Goal: Task Accomplishment & Management: Use online tool/utility

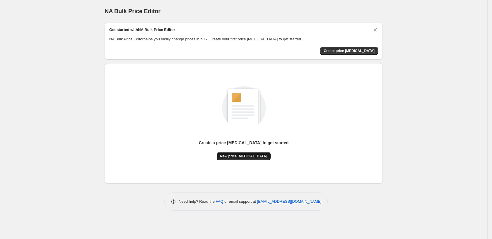
click at [248, 155] on span "New price change job" at bounding box center [243, 156] width 47 height 5
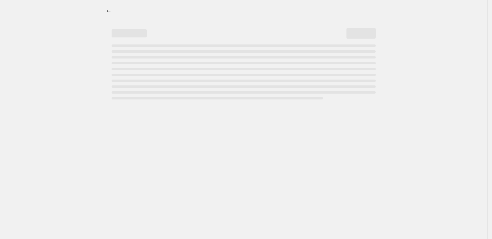
select select "percentage"
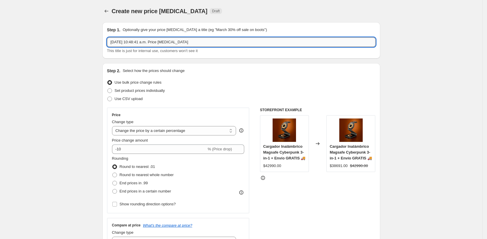
click at [142, 43] on input "3 oct 2025, 10:48:41 a.m. Price change job" at bounding box center [241, 41] width 269 height 9
click at [143, 43] on input "3 oct 2025, 10:48:41 a.m. Price change job" at bounding box center [241, 41] width 269 height 9
type input "c"
type input "CYBER LIMITECH 20%"
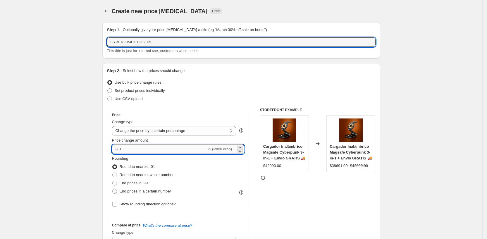
click at [136, 147] on input "-10" at bounding box center [159, 149] width 95 height 9
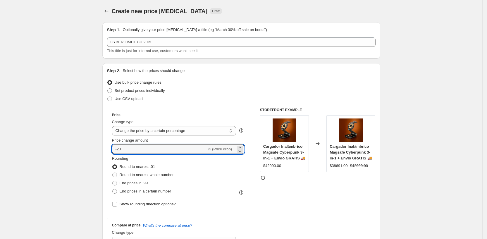
type input "-20"
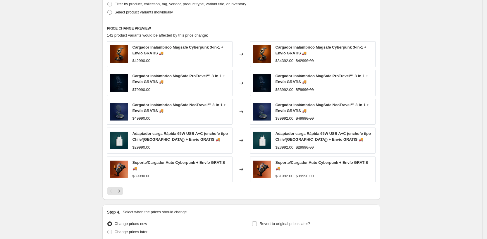
scroll to position [334, 0]
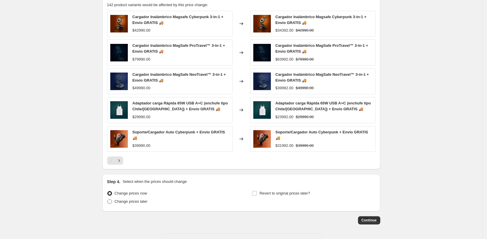
click at [119, 199] on span "Change prices later" at bounding box center [131, 201] width 33 height 4
click at [108, 199] on input "Change prices later" at bounding box center [107, 199] width 0 height 0
radio input "true"
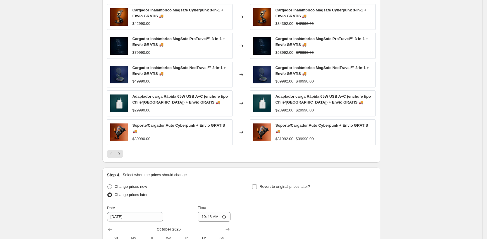
scroll to position [454, 0]
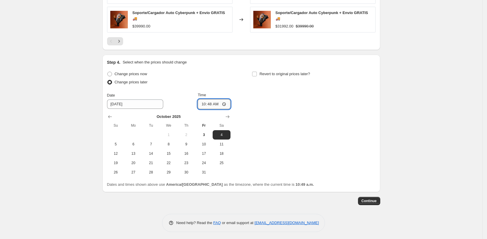
click at [212, 101] on input "10:48" at bounding box center [214, 104] width 33 height 10
click at [218, 103] on input "00:48" at bounding box center [214, 104] width 33 height 10
type input "00:00"
drag, startPoint x: 261, startPoint y: 143, endPoint x: 255, endPoint y: 144, distance: 6.5
click at [261, 143] on div "Change prices now Change prices later Date 10/4/2025 Time 00:00 October 2025 Su…" at bounding box center [241, 123] width 269 height 107
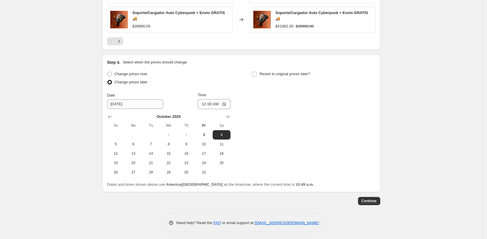
click at [371, 199] on span "Continue" at bounding box center [369, 201] width 15 height 5
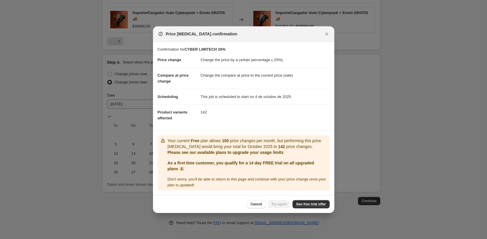
drag, startPoint x: 325, startPoint y: 34, endPoint x: 331, endPoint y: 53, distance: 20.6
click at [325, 34] on icon "Close" at bounding box center [327, 34] width 6 height 6
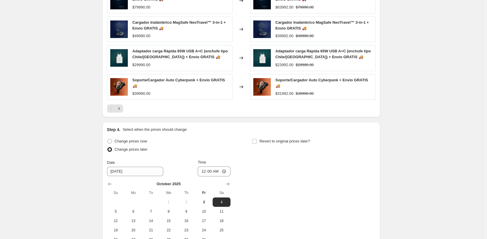
scroll to position [441, 0]
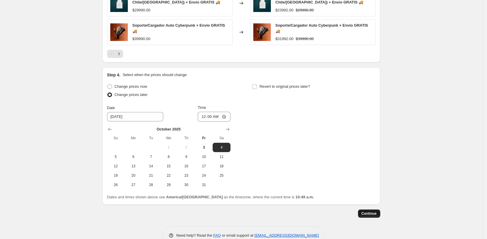
click at [374, 211] on span "Continue" at bounding box center [369, 213] width 15 height 5
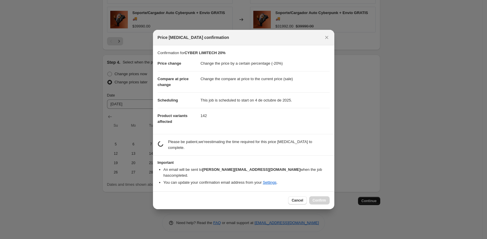
scroll to position [0, 0]
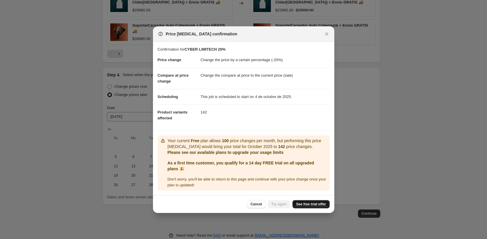
click at [317, 203] on span "See free trial offer" at bounding box center [311, 204] width 30 height 5
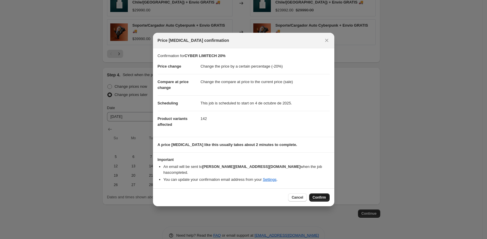
click at [323, 195] on span "Confirm" at bounding box center [319, 197] width 13 height 5
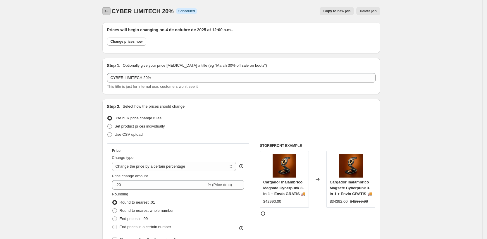
click at [108, 9] on icon "Price change jobs" at bounding box center [107, 11] width 6 height 6
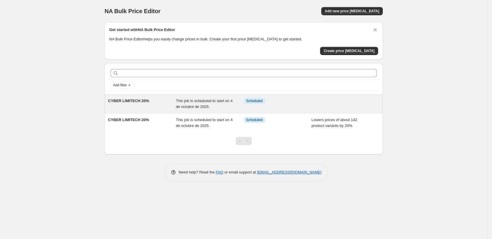
click at [213, 102] on span "This job is scheduled to start on 4 de octubre de 2025." at bounding box center [204, 104] width 57 height 10
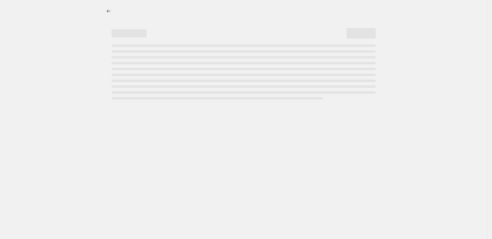
select select "percentage"
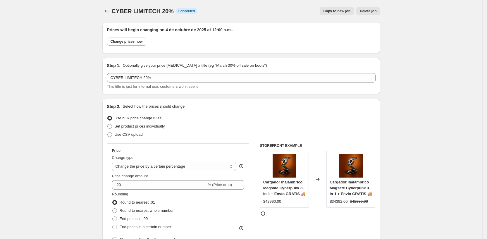
click at [366, 11] on span "Delete job" at bounding box center [368, 11] width 17 height 5
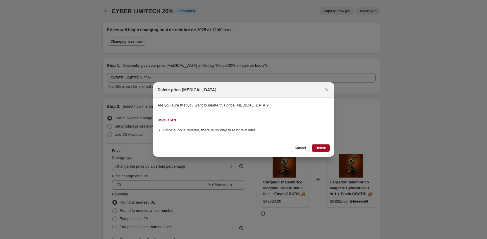
click at [327, 147] on button "Delete" at bounding box center [321, 148] width 18 height 8
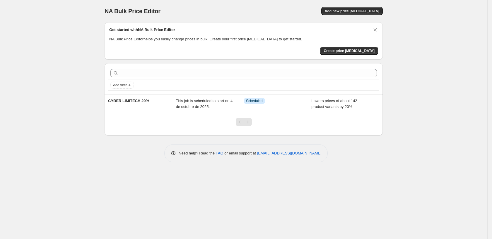
click at [89, 150] on div "NA Bulk Price Editor. This page is ready NA Bulk Price Editor Add new price cha…" at bounding box center [243, 119] width 487 height 239
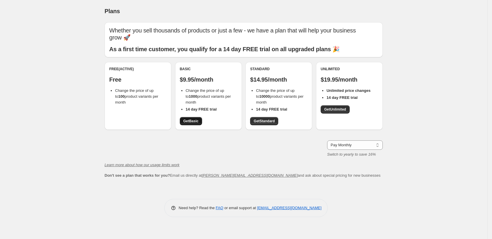
click at [193, 119] on span "Get Basic" at bounding box center [190, 121] width 15 height 5
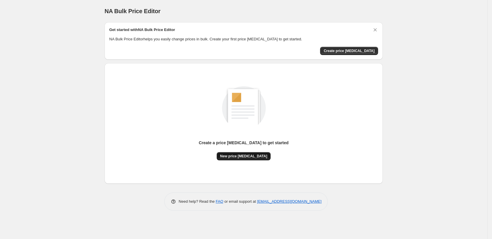
click at [240, 159] on button "New price change job" at bounding box center [244, 156] width 54 height 8
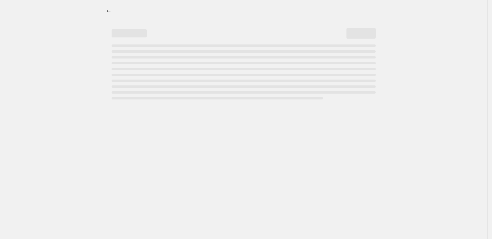
select select "percentage"
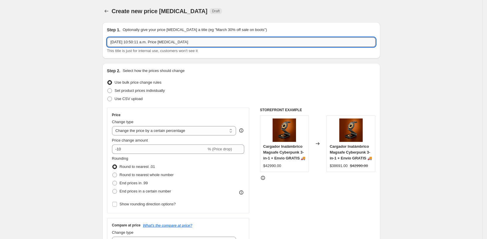
click at [137, 45] on input "3 oct 2025, 10:50:11 a.m. Price change job" at bounding box center [241, 41] width 269 height 9
type input "CYBER LIMITECH"
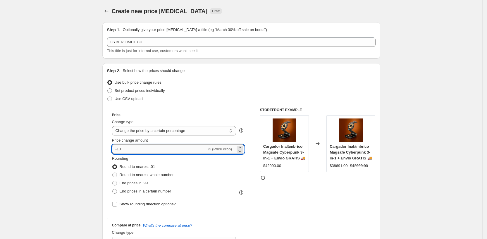
click at [133, 144] on div "Price change amount -10 % (Price drop)" at bounding box center [178, 146] width 133 height 16
type input "-20"
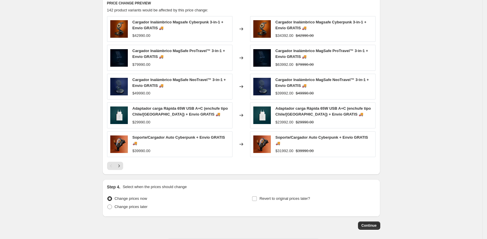
scroll to position [354, 0]
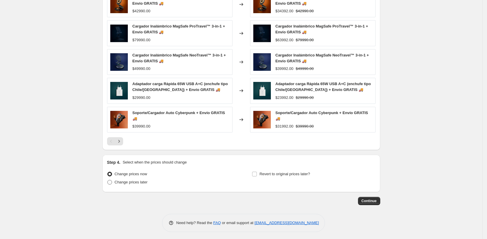
click at [126, 180] on span "Change prices later" at bounding box center [131, 182] width 33 height 4
click at [108, 180] on input "Change prices later" at bounding box center [107, 180] width 0 height 0
radio input "true"
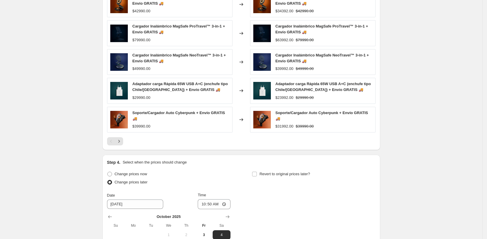
scroll to position [454, 0]
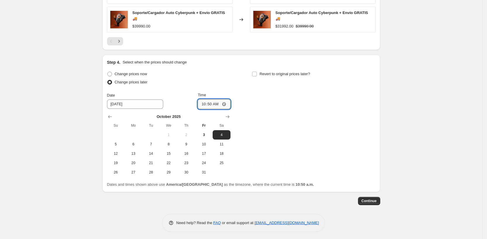
click at [214, 103] on input "10:50" at bounding box center [214, 104] width 33 height 10
click at [218, 103] on input "00:50" at bounding box center [214, 104] width 33 height 10
type input "00:00"
drag, startPoint x: 71, startPoint y: 107, endPoint x: 85, endPoint y: 112, distance: 14.1
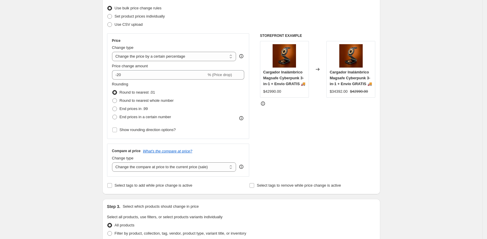
scroll to position [0, 0]
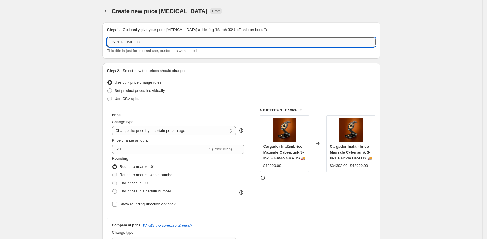
click at [155, 40] on input "CYBER LIMITECH" at bounding box center [241, 41] width 269 height 9
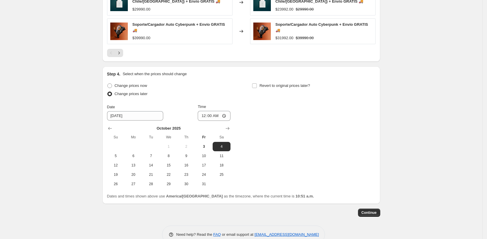
scroll to position [454, 0]
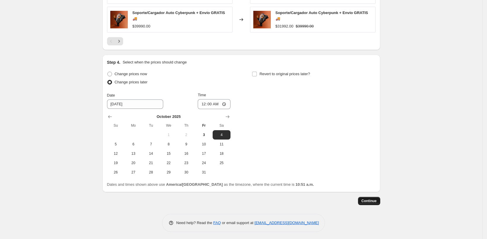
type input "CYBER LIMITECH 20%"
click at [373, 199] on span "Continue" at bounding box center [369, 201] width 15 height 5
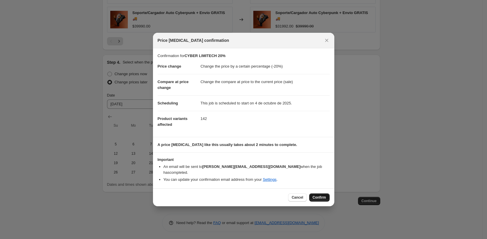
click at [319, 196] on span "Confirm" at bounding box center [319, 197] width 13 height 5
